Goal: Task Accomplishment & Management: Complete application form

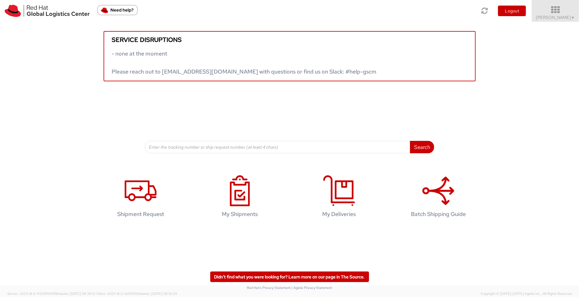
click at [463, 17] on span "Pallav Sen Gupta ▼" at bounding box center [555, 18] width 39 height 6
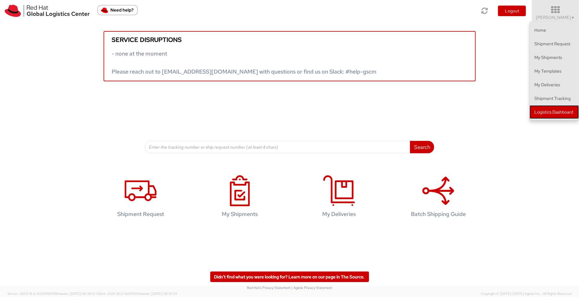
click at [463, 114] on link "Logistics Dashboard" at bounding box center [553, 112] width 49 height 14
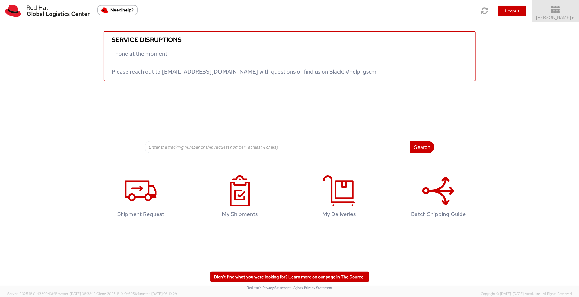
click at [463, 14] on icon at bounding box center [555, 10] width 54 height 9
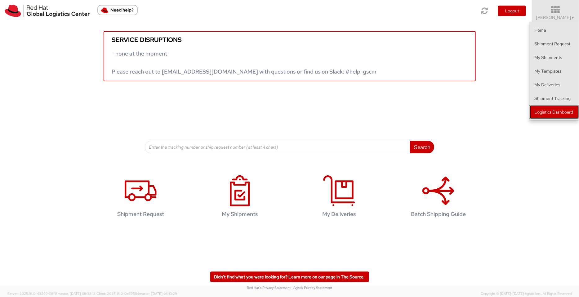
click at [463, 115] on link "Logistics Dashboard" at bounding box center [553, 112] width 49 height 14
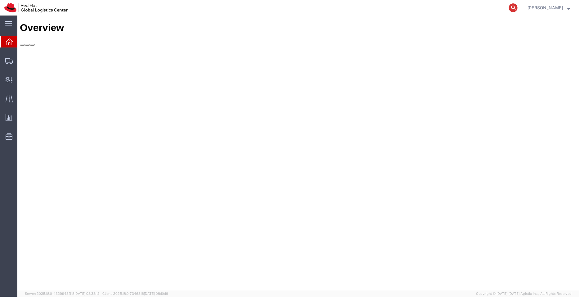
click at [515, 7] on icon at bounding box center [513, 7] width 9 height 9
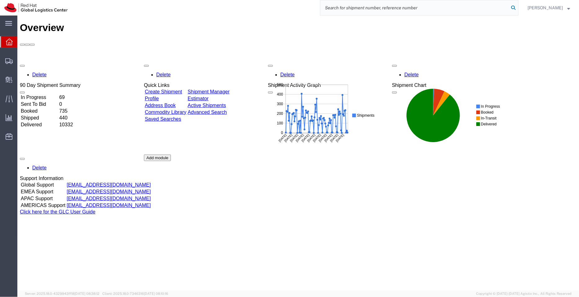
paste input "53595285645"
type input "53595285645"
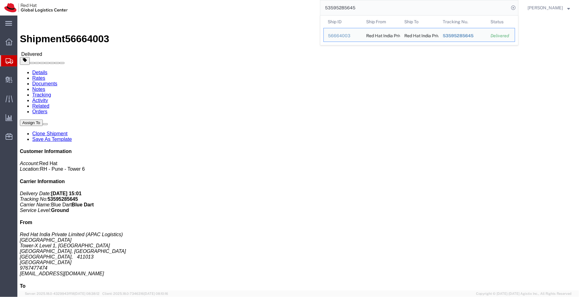
scroll to position [167, 0]
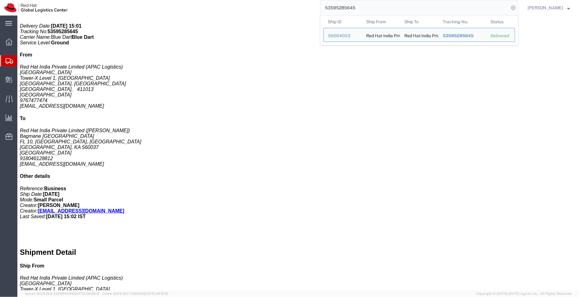
click at [0, 0] on span "Shipment Manager" at bounding box center [0, 0] width 0 height 0
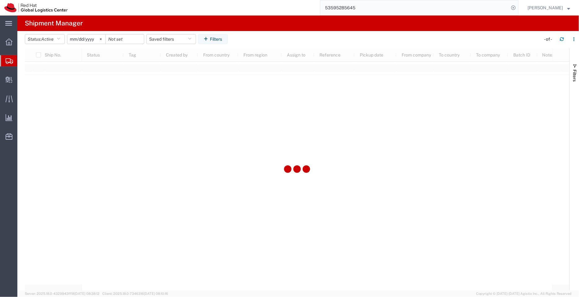
type input "2022-09-01"
type input "2030-04-30"
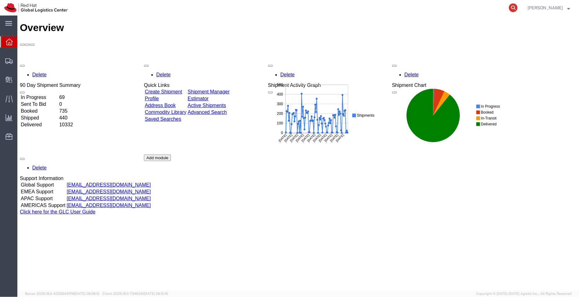
click at [513, 7] on icon at bounding box center [513, 7] width 9 height 9
paste input "392460203949"
type input "392460203949"
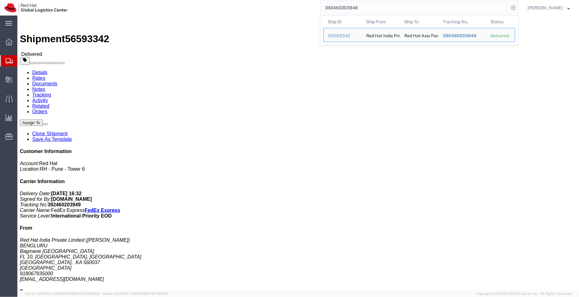
click link "Clone Shipment"
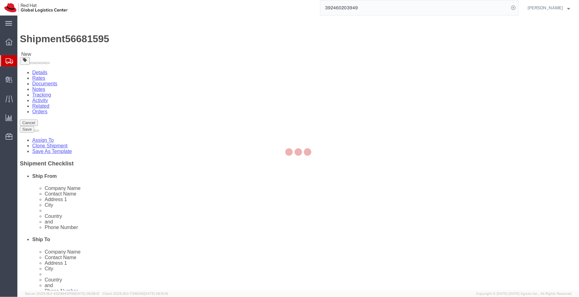
select select "37925"
select select "51051"
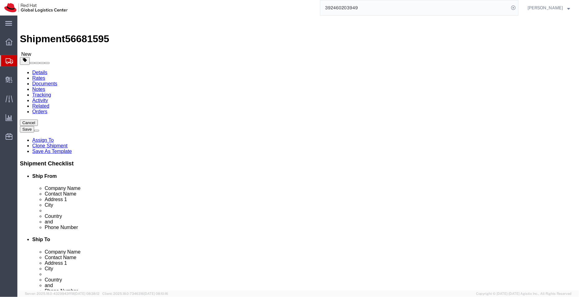
type input "[GEOGRAPHIC_DATA]"
select select "38034"
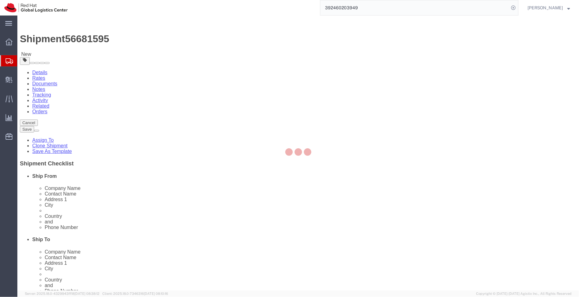
type input "[GEOGRAPHIC_DATA]"
type input "Red Hat, KK"
type input "Ebisu Neonate 8F"
type input "1-18 Ebisu 4-chome [GEOGRAPHIC_DATA]"
type input "[GEOGRAPHIC_DATA]"
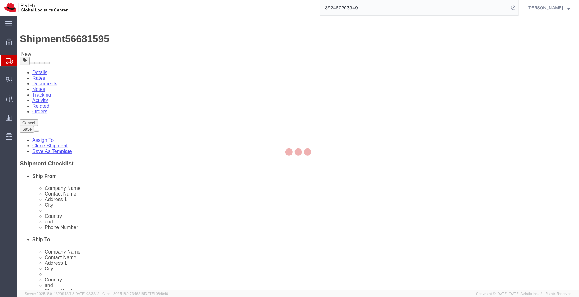
type input "150-0013"
type input "813 5798 8500"
checkbox input "false"
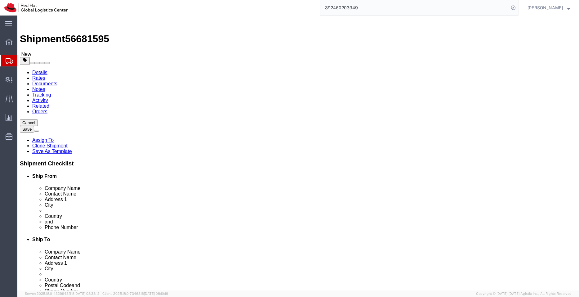
click input "Ebisu Neonate 8F"
type input "Ebisu Neonate 3F"
select select
click input "text"
paste input "[PERSON_NAME]"
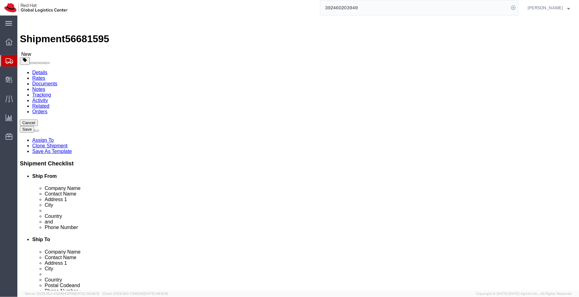
type input "[PERSON_NAME]"
click div "City [GEOGRAPHIC_DATA]"
click input "text"
paste input "[EMAIL_ADDRESS][DOMAIN_NAME]"
type input "[EMAIL_ADDRESS][DOMAIN_NAME],"
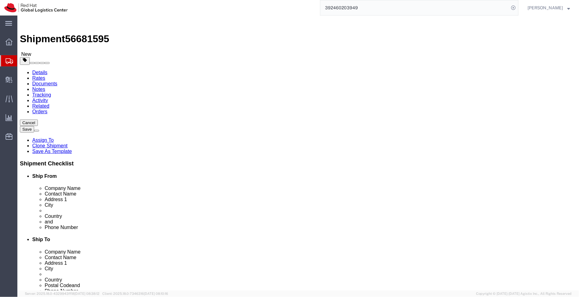
checkbox input "true"
paste input "[EMAIL_ADDRESS][DOMAIN_NAME]"
type input "[EMAIL_ADDRESS][DOMAIN_NAME],[EMAIL_ADDRESS][DOMAIN_NAME]"
click link "ADDITIONAL INFORMATION"
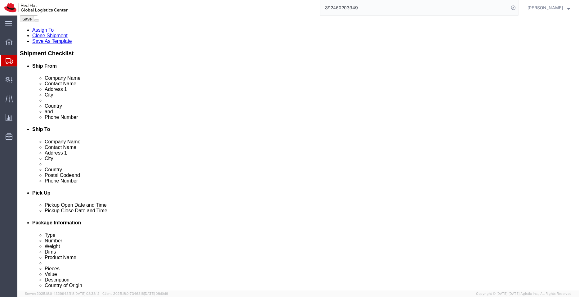
scroll to position [111, 0]
click link "ADDITIONAL INFORMATION"
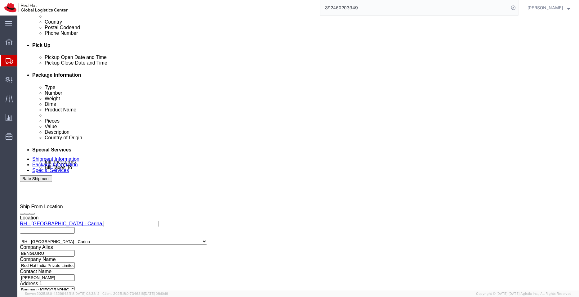
scroll to position [259, 0]
click div "[DATE] 4:46 PM"
type input "5:00 PM"
click button "Apply"
click div "[DATE] 5:46 PM"
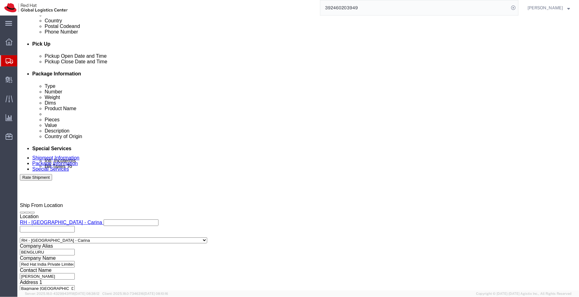
type input "6:00 PM"
click button "Apply"
click button "button"
click icon "button"
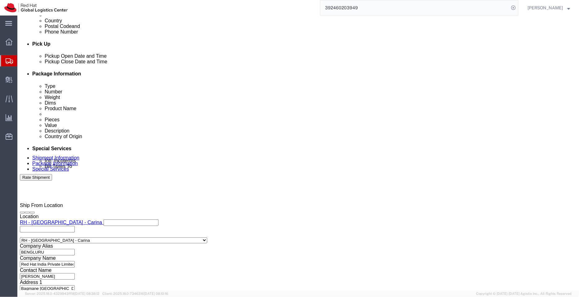
click icon "button"
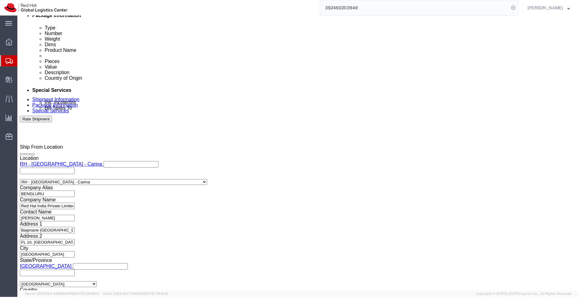
click select "Select Air Less than Truckload Multi-Leg Ocean Freight Rail Small Parcel Truckl…"
select select
click select "Select Air Less than Truckload Multi-Leg Ocean Freight Rail Small Parcel Truckl…"
click icon
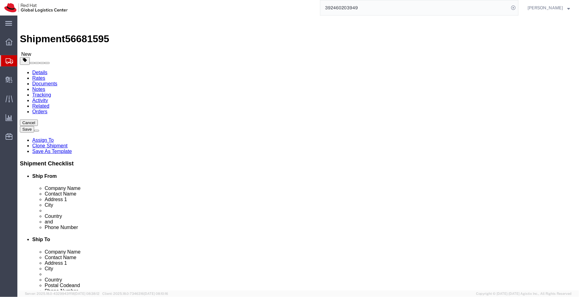
click dd "30.00 Each"
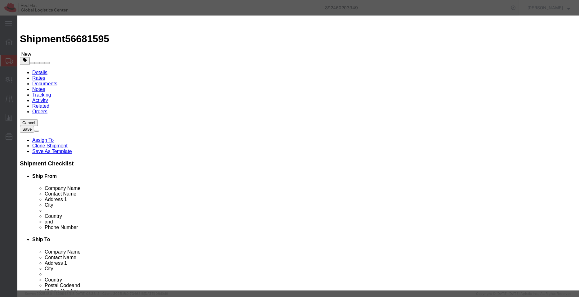
drag, startPoint x: 188, startPoint y: 61, endPoint x: 134, endPoint y: 55, distance: 54.6
click div "Product Name T shirts - Red Hat branded Pieces 30.00 Select Bag Barrels 100Boar…"
type input "1"
type input "360"
click div "Commodity library Product Name T shirts - Red Hat branded Pieces 1 Select Bag B…"
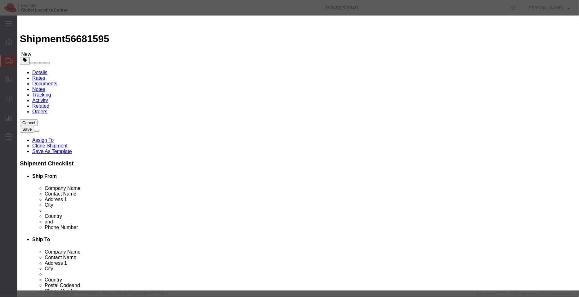
click div "Pieces 1 Select Bag Barrels 100Board Feet Bottle Box Blister Pack Carats Can Ca…"
type input "30"
type input "10800"
click div "Commodity library"
click button "Save & Close"
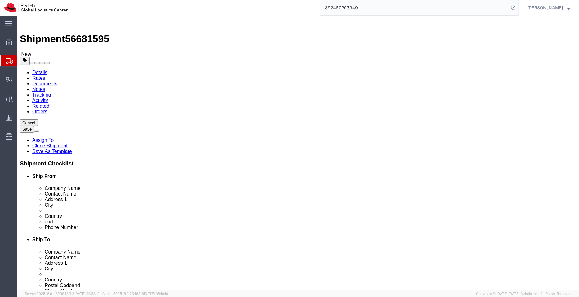
click link "Special Services"
select select "COSTCENTER"
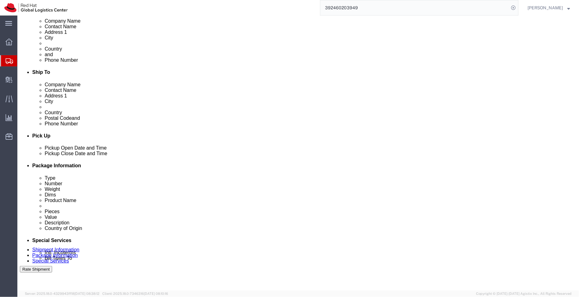
scroll to position [170, 0]
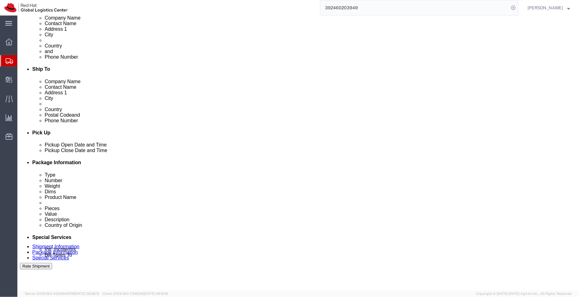
drag, startPoint x: 333, startPoint y: 192, endPoint x: 262, endPoint y: 187, distance: 71.5
click div "To Enter Email Address Include shipping documents What documents that would lik…"
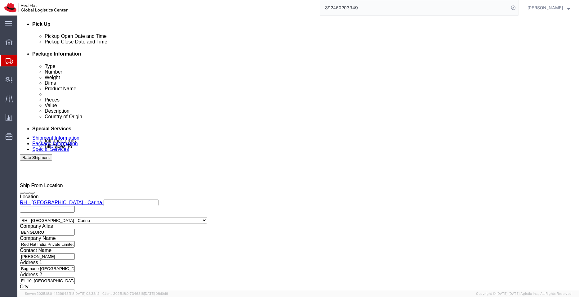
scroll to position [294, 0]
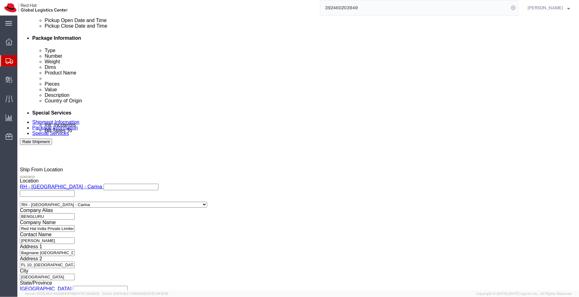
type textarea "Volunteer T-shirts - 30 in nos."
type input "tok"
select select "38034"
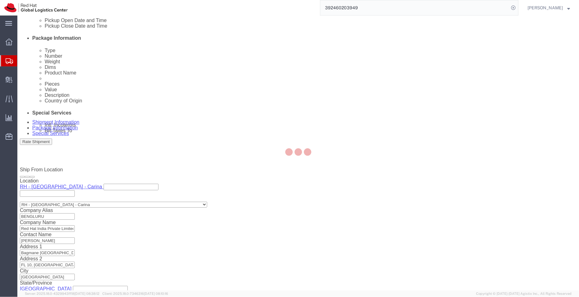
type input "Red Hat, KK"
type input "Ebisu Neonate 8F"
select select "JP"
type input "813 5798 8500"
type input "1-18 Ebisu 4-chome [GEOGRAPHIC_DATA]"
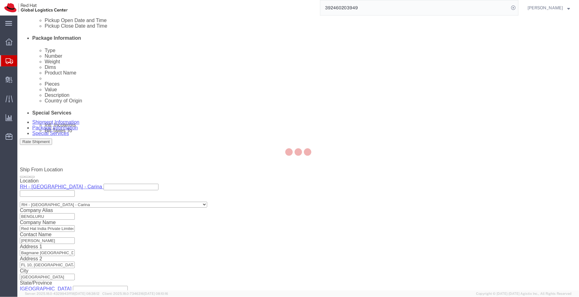
type input "[GEOGRAPHIC_DATA]"
type input "150-0013"
type input "2011001054148"
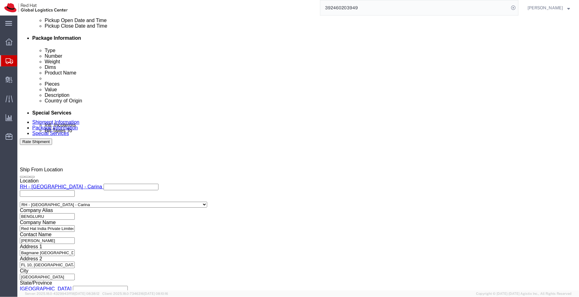
click button "Rate Shipment"
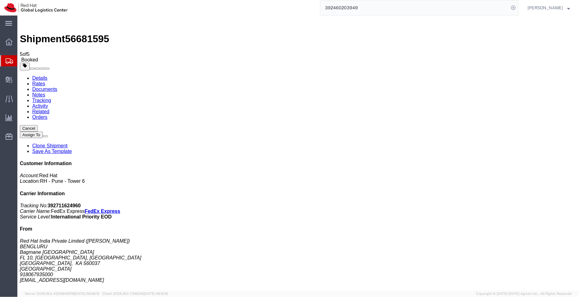
click at [38, 75] on link "Details" at bounding box center [39, 77] width 15 height 5
click link "Schedule pickup request"
drag, startPoint x: 302, startPoint y: 74, endPoint x: 229, endPoint y: 64, distance: 73.9
click div "Pickup & Delivery Dates [DATE] 17:00 - [DATE] 18:00 Pickup request number : BLR…"
copy div "[DATE] 17:00 - [DATE] 18:00 Pickup request number : BLRMH3023"
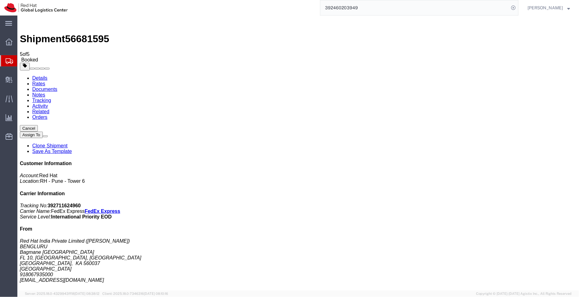
click link "Documents"
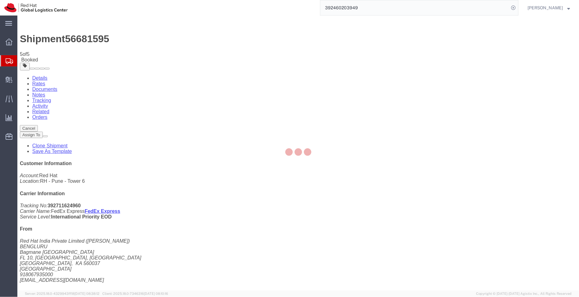
checkbox input "true"
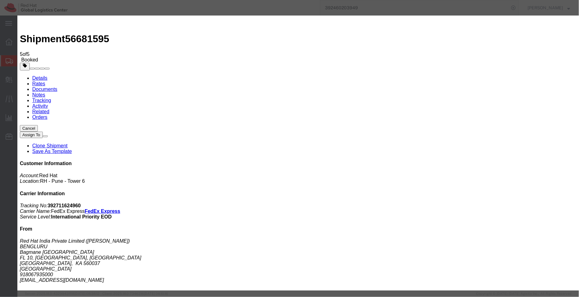
paste textarea "[DATE] 17:00 - [DATE] 18:00 Pickup request number: BLRMH3023"
type textarea "Pickup date/time -09/01/2025 17:00 [DATE] 18:00 FedEx Pickup request number: BL…"
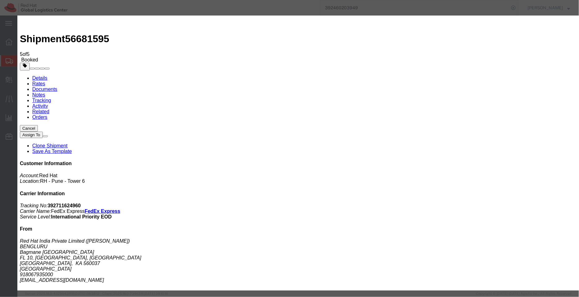
checkbox input "true"
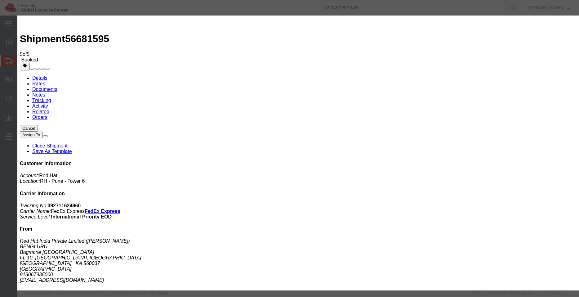
checkbox input "true"
type input "shansdah"
type input "[EMAIL_ADDRESS][DOMAIN_NAME]"
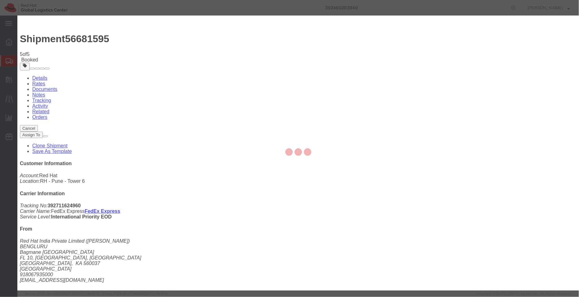
checkbox input "false"
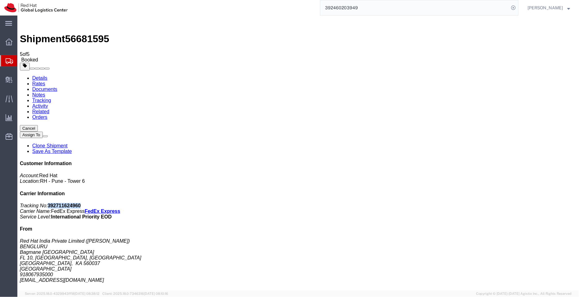
drag, startPoint x: 523, startPoint y: 95, endPoint x: 490, endPoint y: 95, distance: 32.9
click at [490, 202] on p "Tracking No: 392711624960 Carrier Name: FedEx Express FedEx Express Service Lev…" at bounding box center [298, 210] width 556 height 17
copy b "392711624960"
drag, startPoint x: 550, startPoint y: 107, endPoint x: 460, endPoint y: 92, distance: 91.3
click at [460, 160] on div "Customer Information Account: Red Hat Location: [GEOGRAPHIC_DATA] 6 Carrier Inf…" at bounding box center [298, 279] width 556 height 238
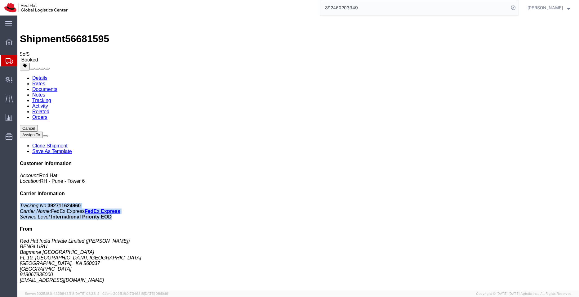
copy p "Tracking No: 392711624960 Carrier Name: FedEx Express FedEx Express Service Lev…"
click at [36, 75] on link "Details" at bounding box center [39, 77] width 15 height 5
